Goal: Information Seeking & Learning: Find specific fact

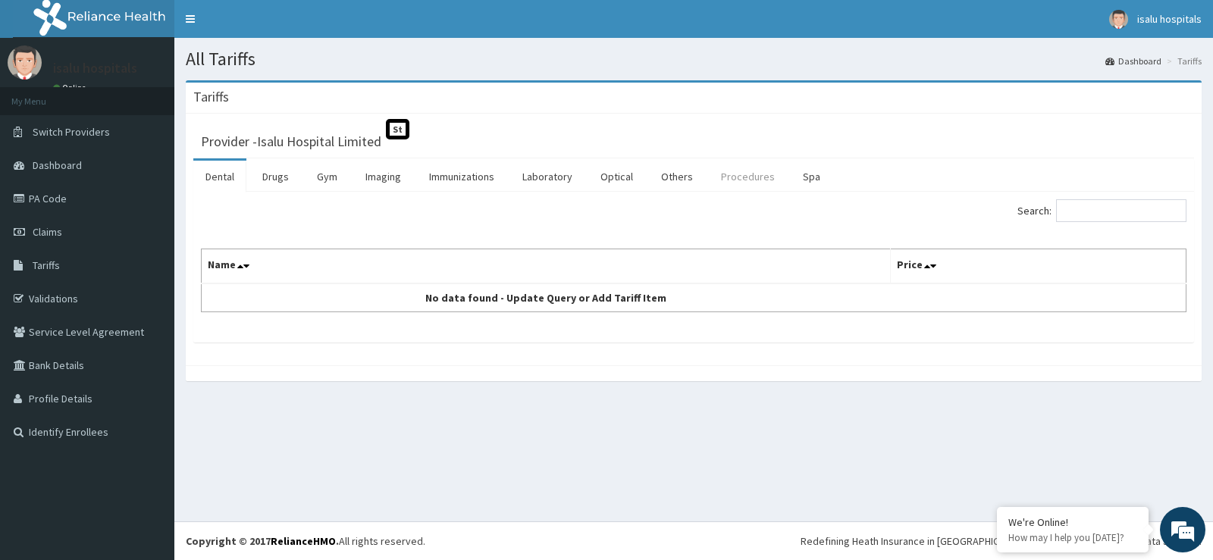
click at [750, 175] on link "Procedures" at bounding box center [748, 177] width 78 height 32
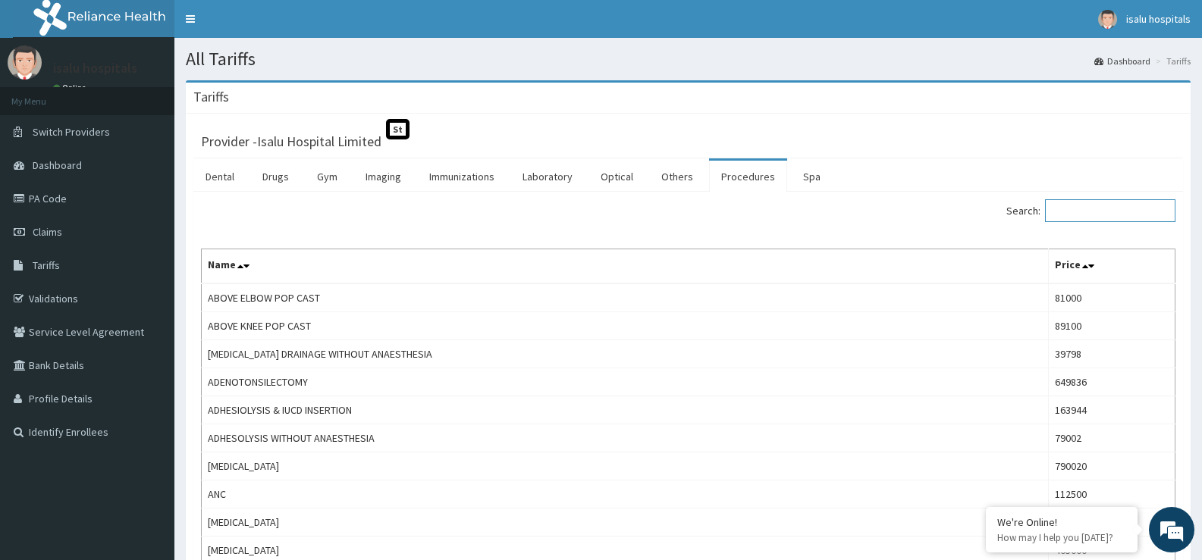
click at [1105, 211] on input "Search:" at bounding box center [1110, 210] width 130 height 23
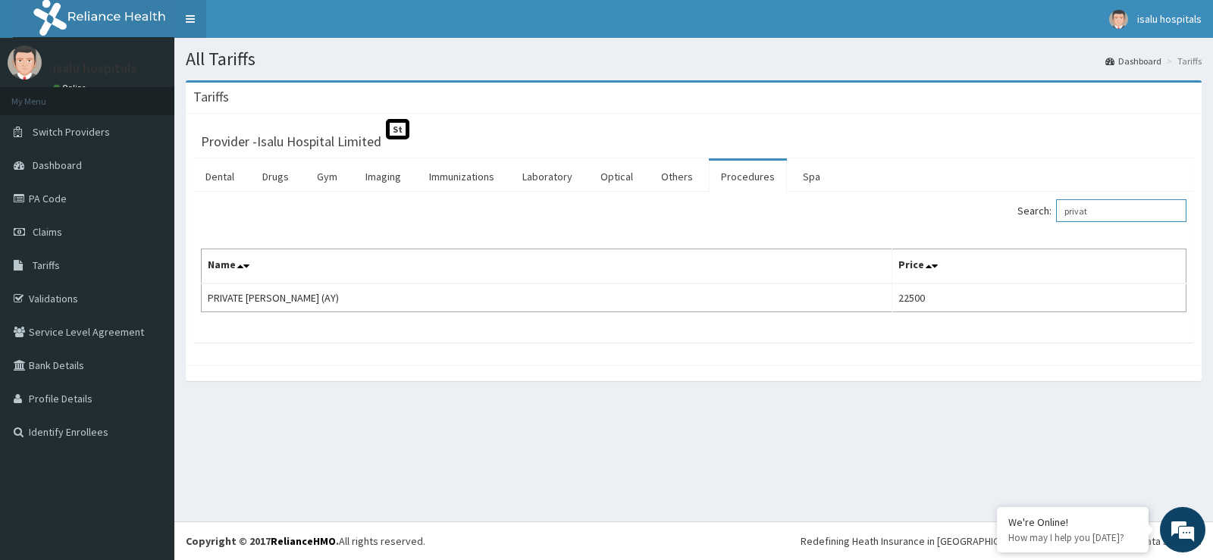
type input "privat"
